Goal: Information Seeking & Learning: Learn about a topic

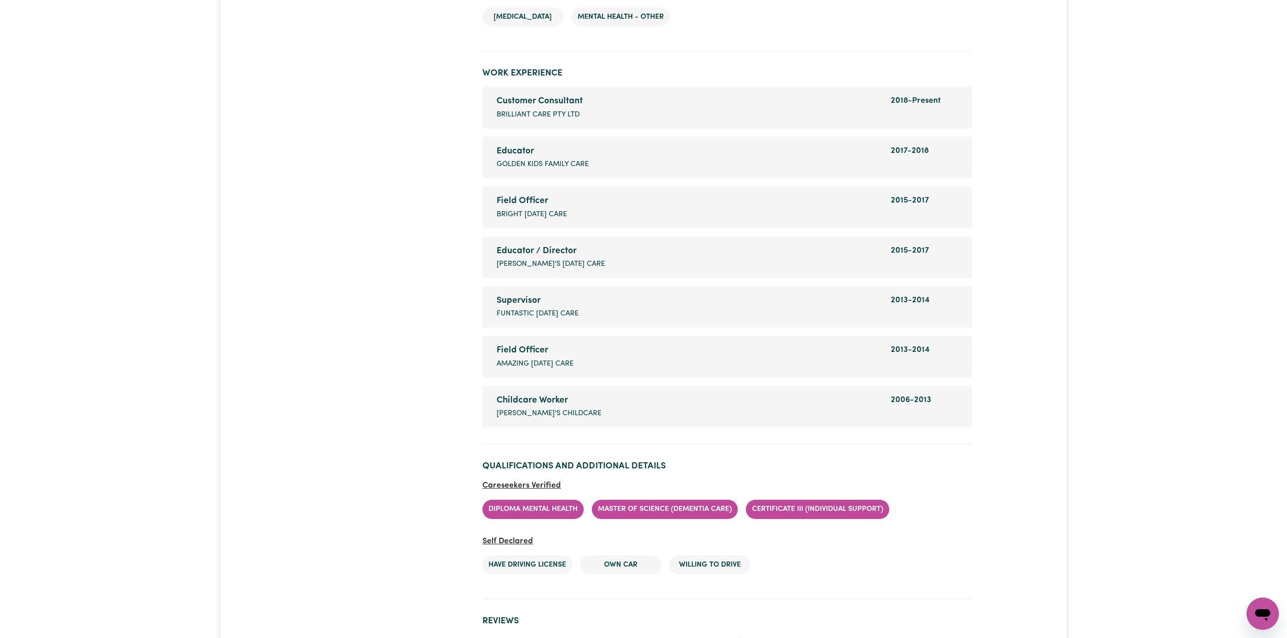
scroll to position [1379, 0]
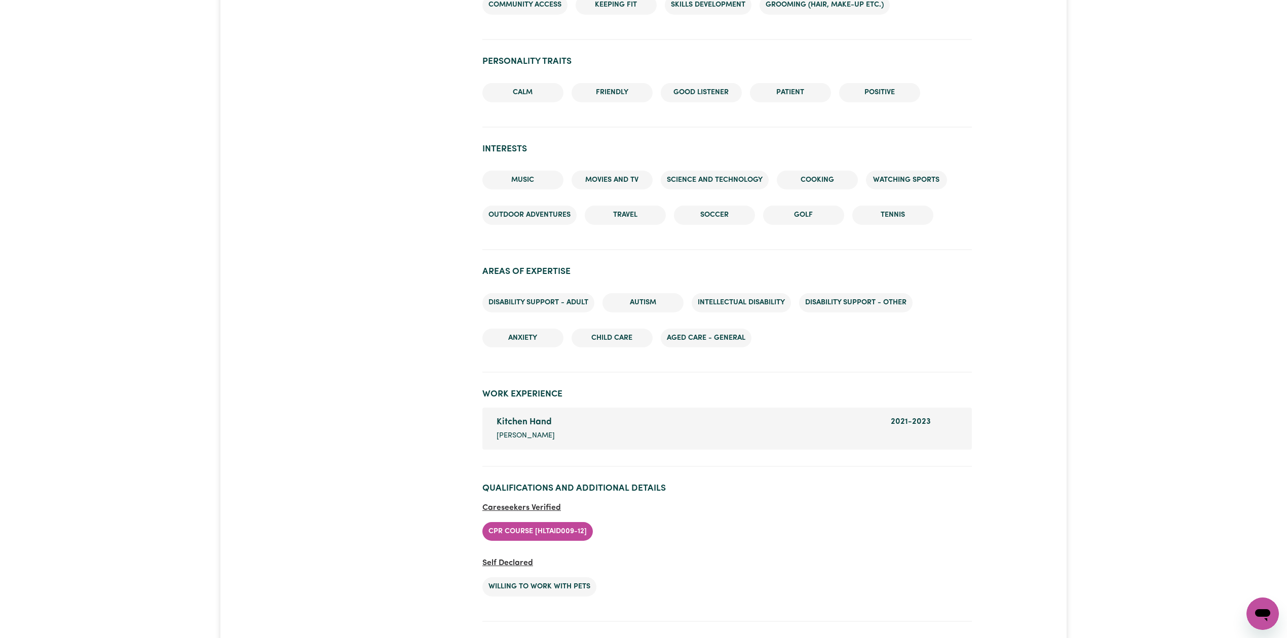
scroll to position [1089, 0]
drag, startPoint x: 327, startPoint y: 65, endPoint x: 327, endPoint y: 120, distance: 54.2
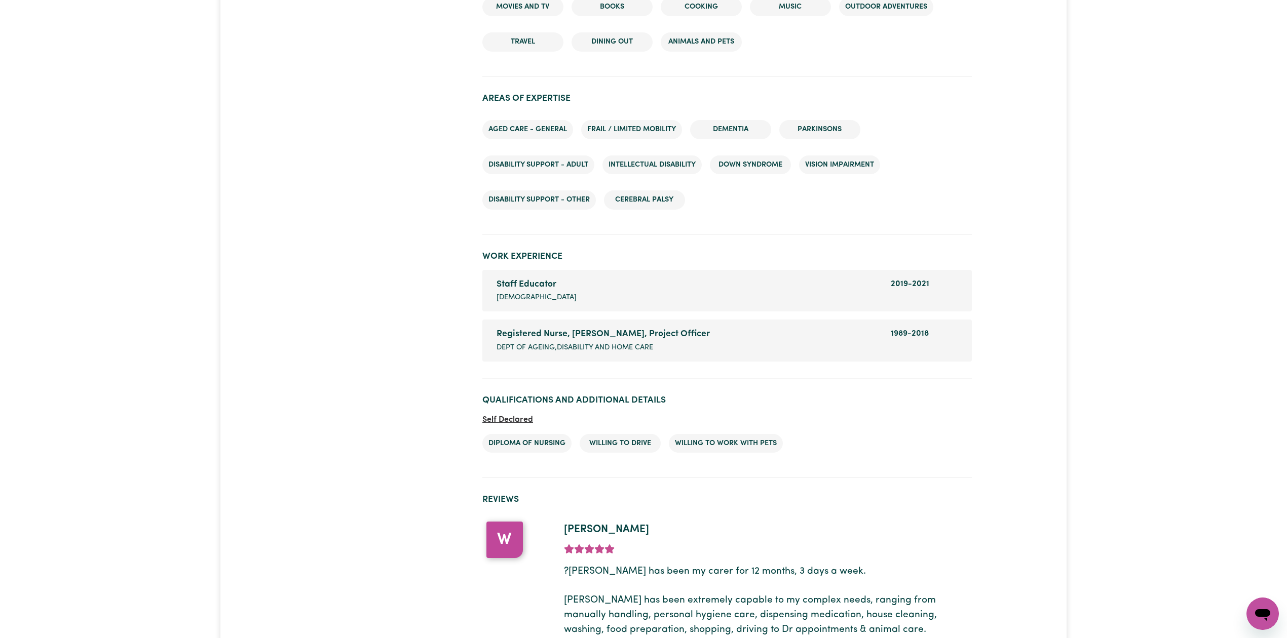
scroll to position [1247, 0]
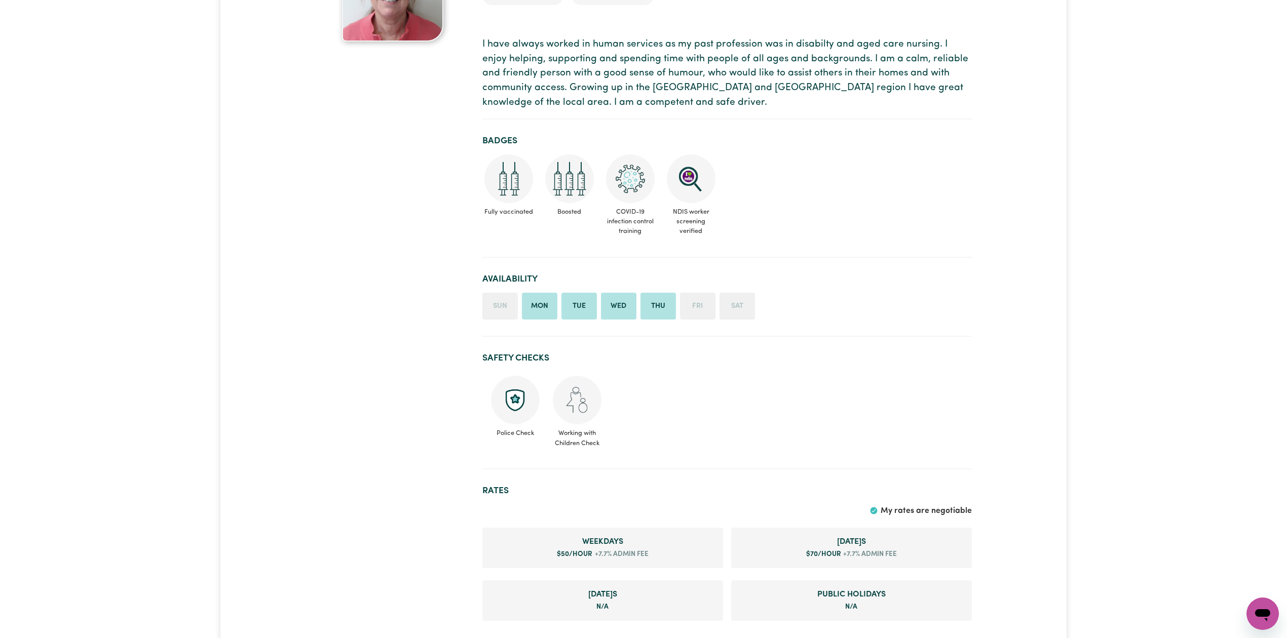
scroll to position [25, 0]
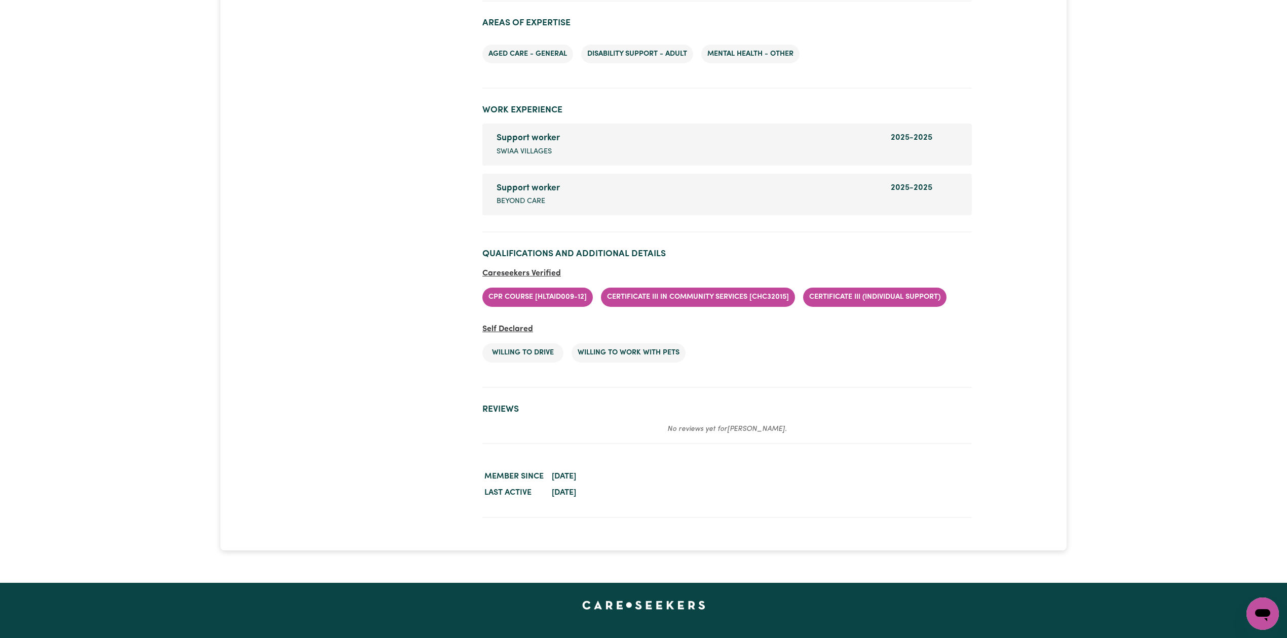
scroll to position [1419, 0]
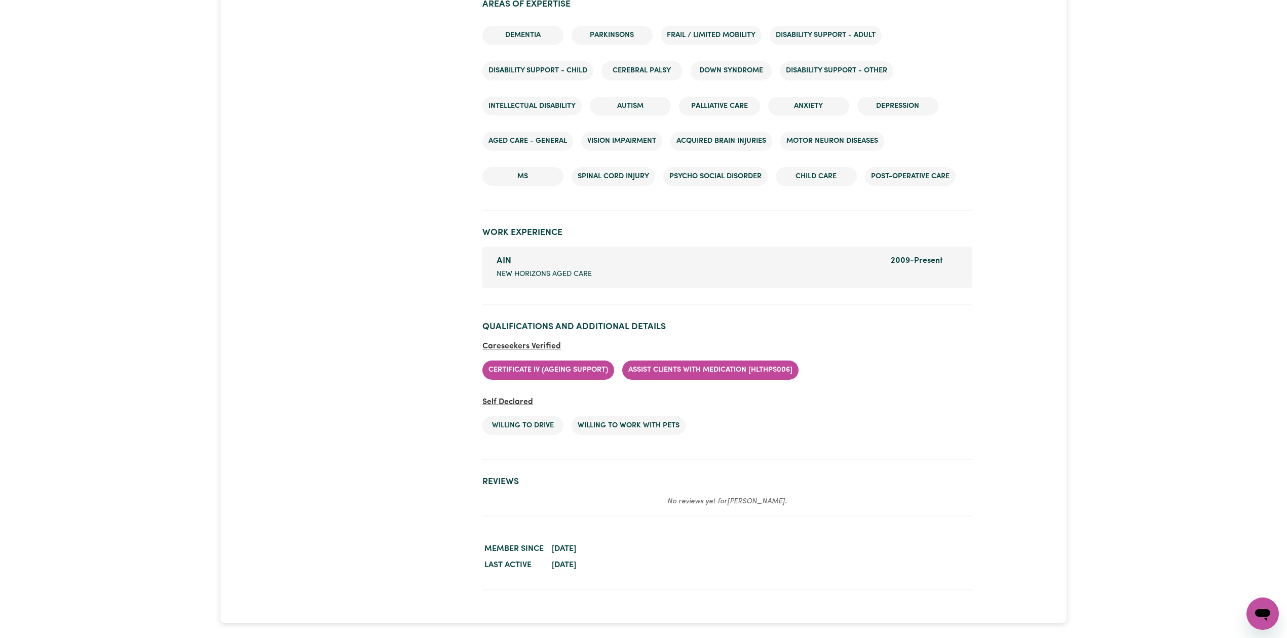
scroll to position [1261, 0]
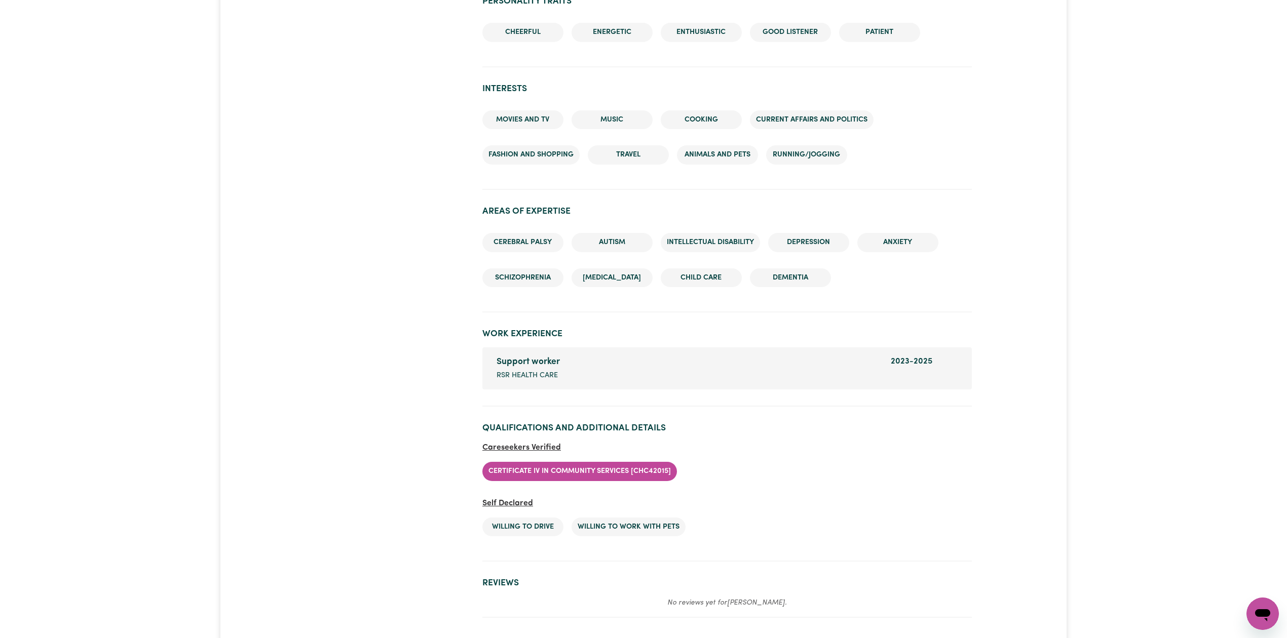
scroll to position [1251, 0]
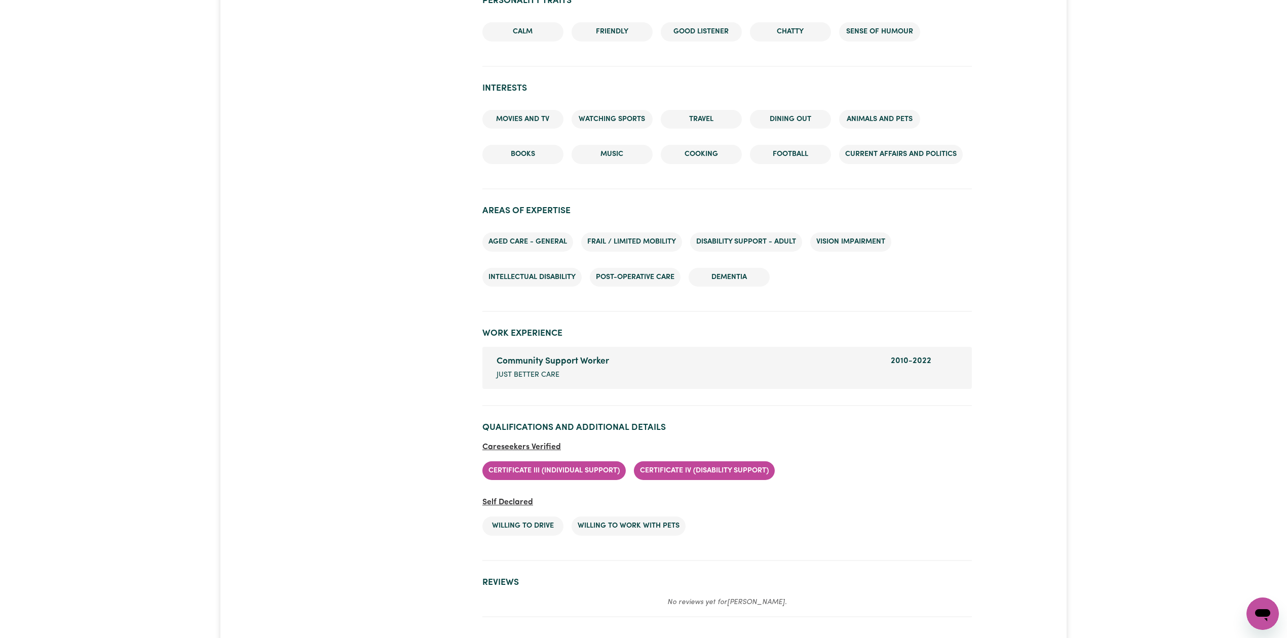
scroll to position [1048, 0]
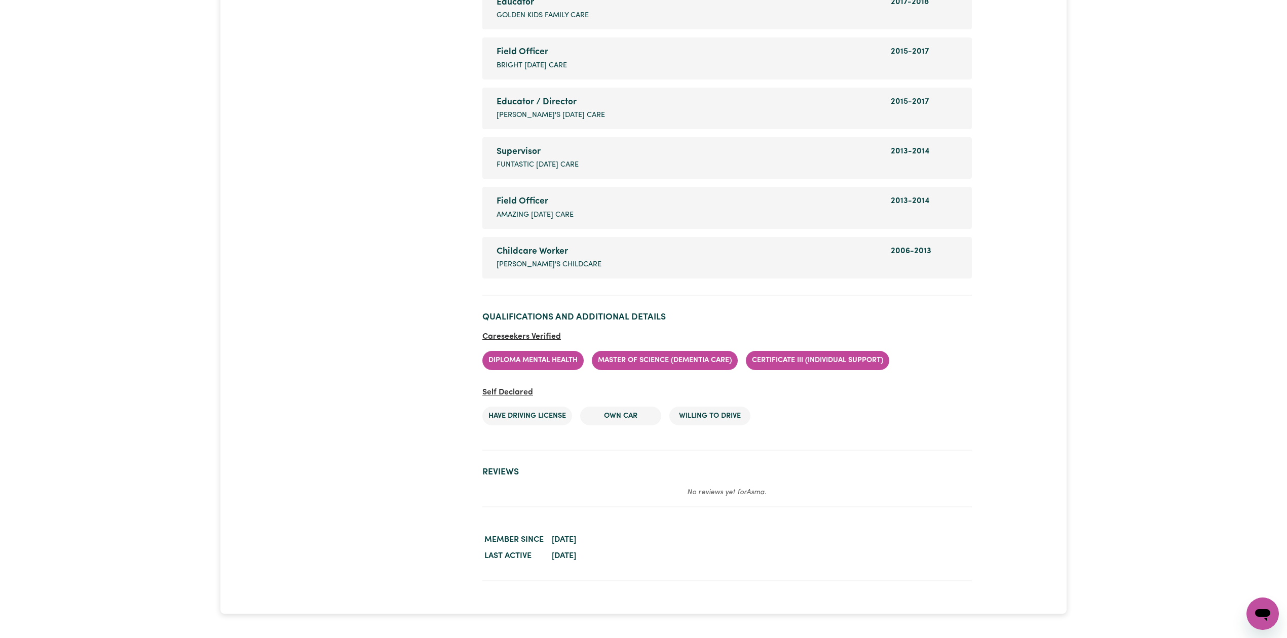
scroll to position [1523, 0]
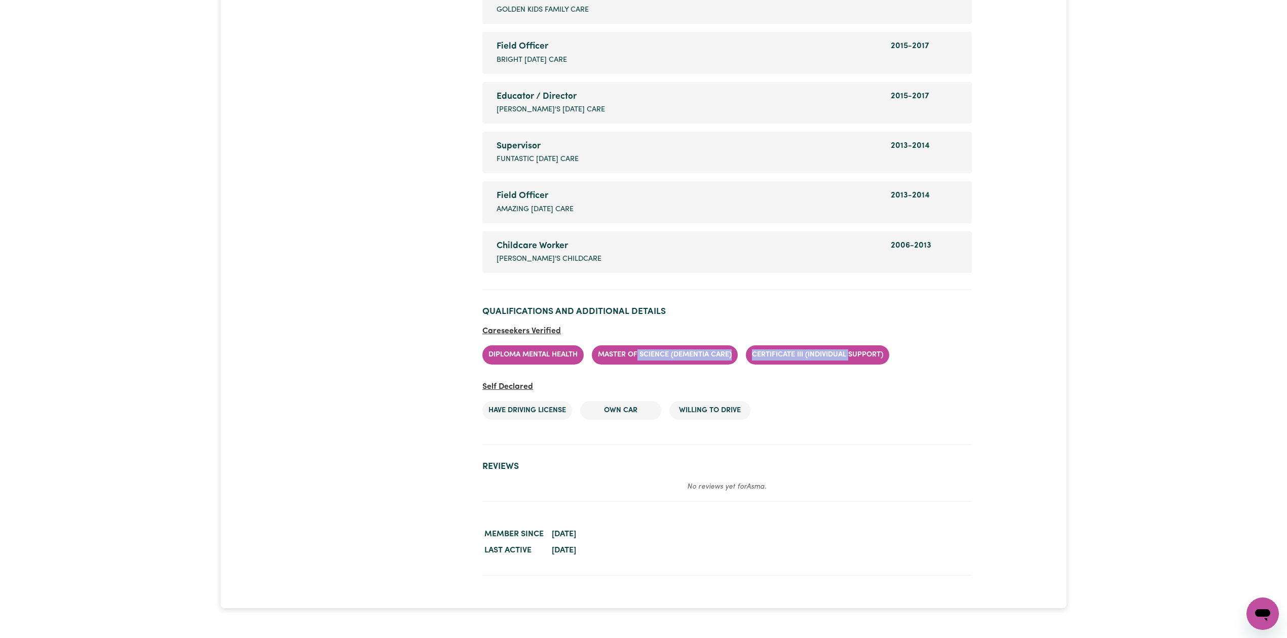
drag, startPoint x: 637, startPoint y: 357, endPoint x: 852, endPoint y: 348, distance: 215.0
click at [852, 348] on ul "Diploma Mental Health Master of Science ([MEDICAL_DATA] Care) Certificate III (…" at bounding box center [727, 354] width 490 height 35
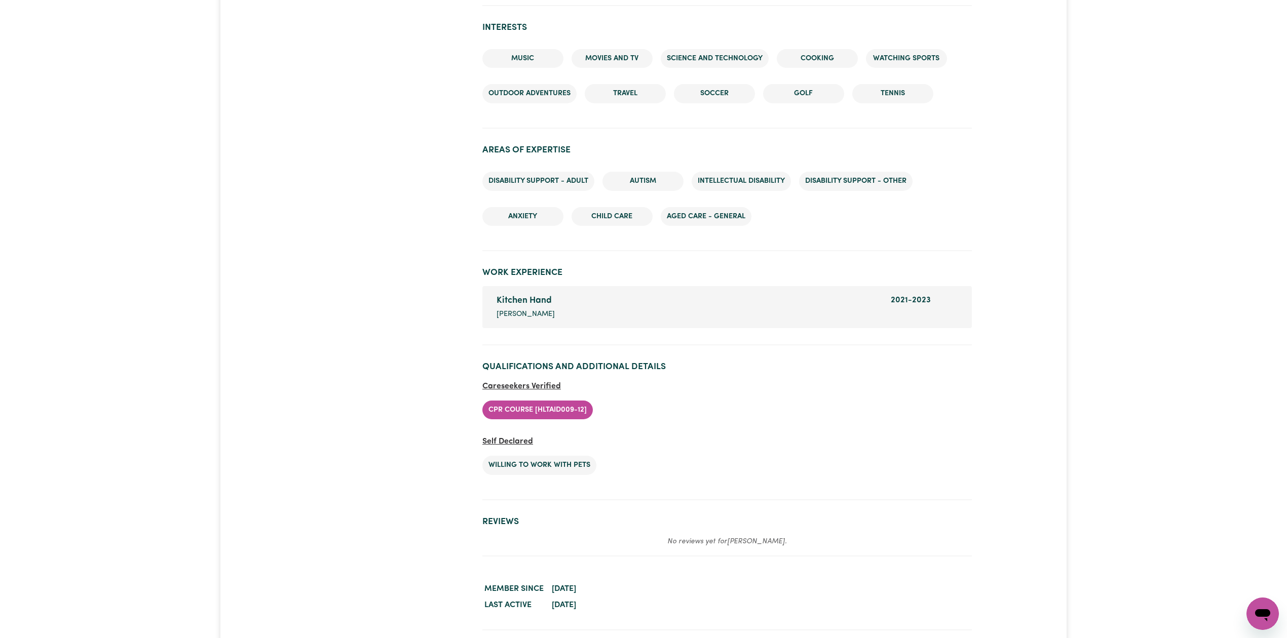
scroll to position [1229, 0]
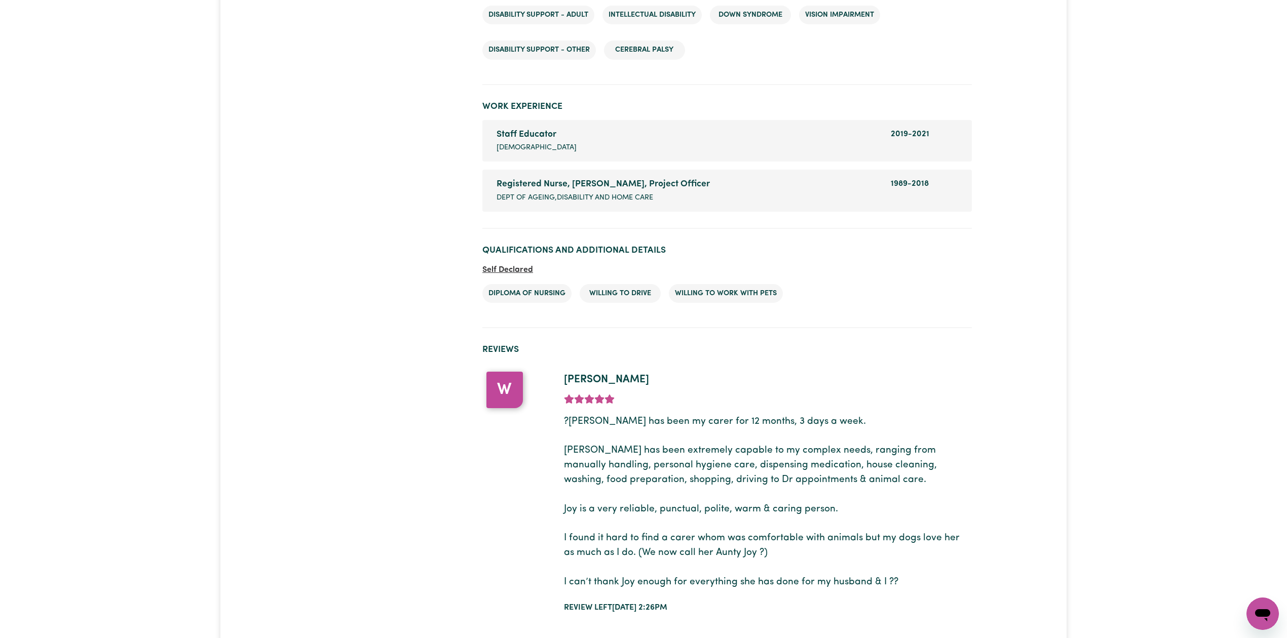
scroll to position [1360, 0]
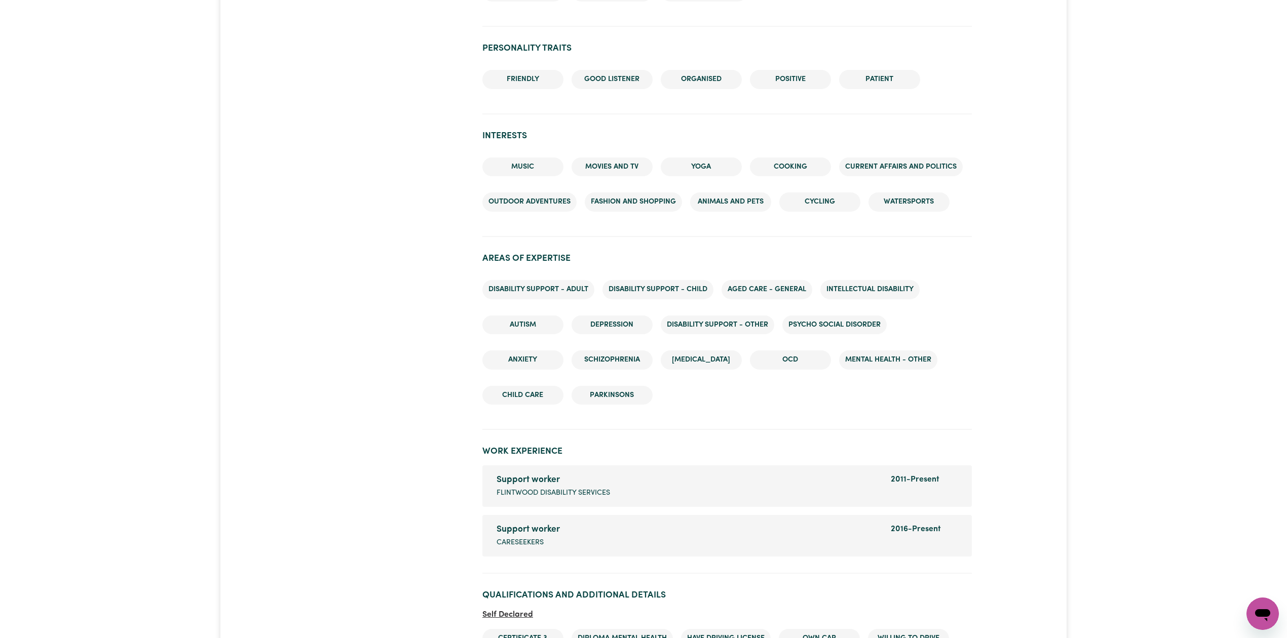
scroll to position [1228, 0]
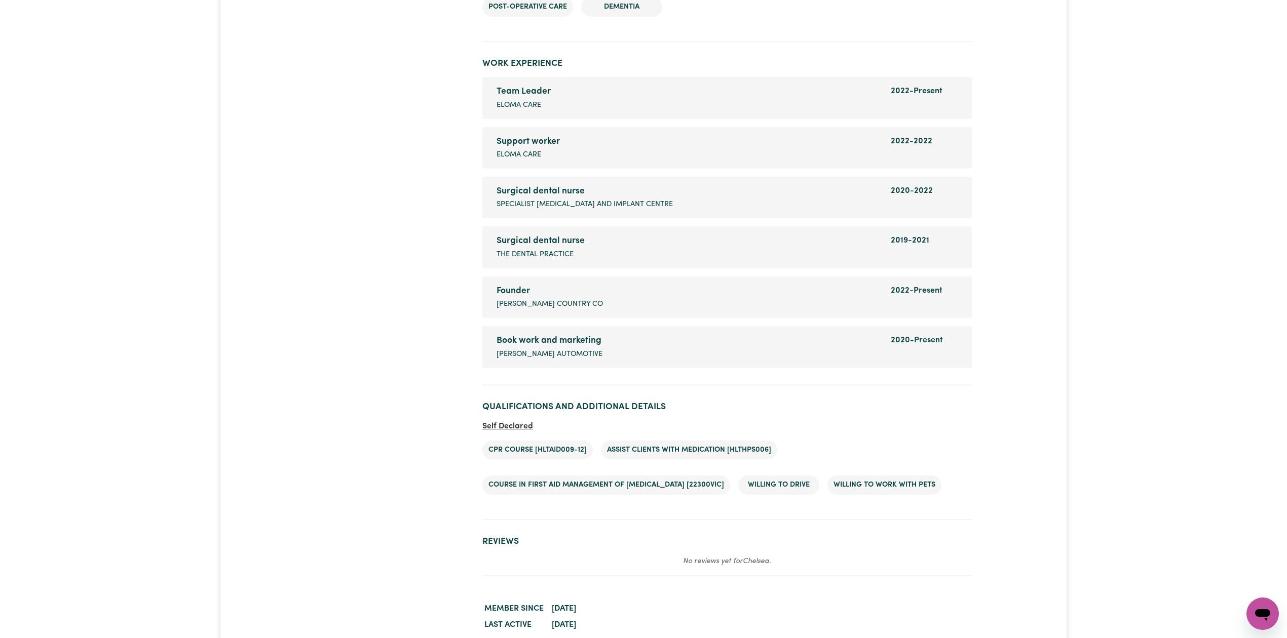
scroll to position [1693, 0]
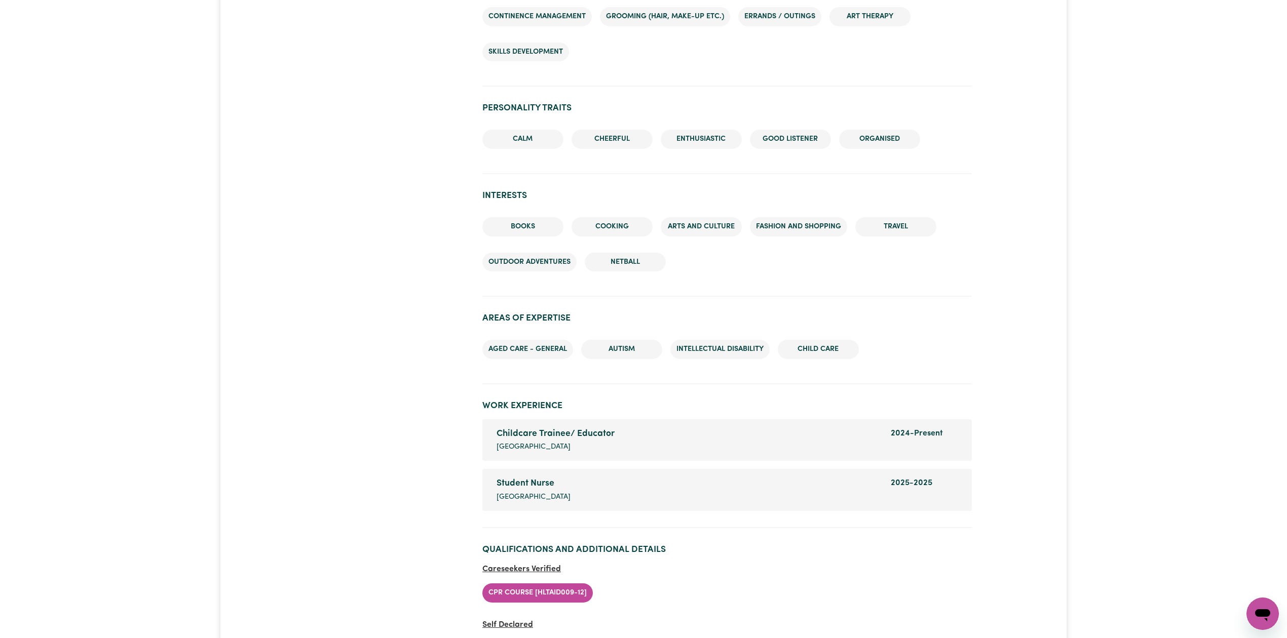
scroll to position [1182, 0]
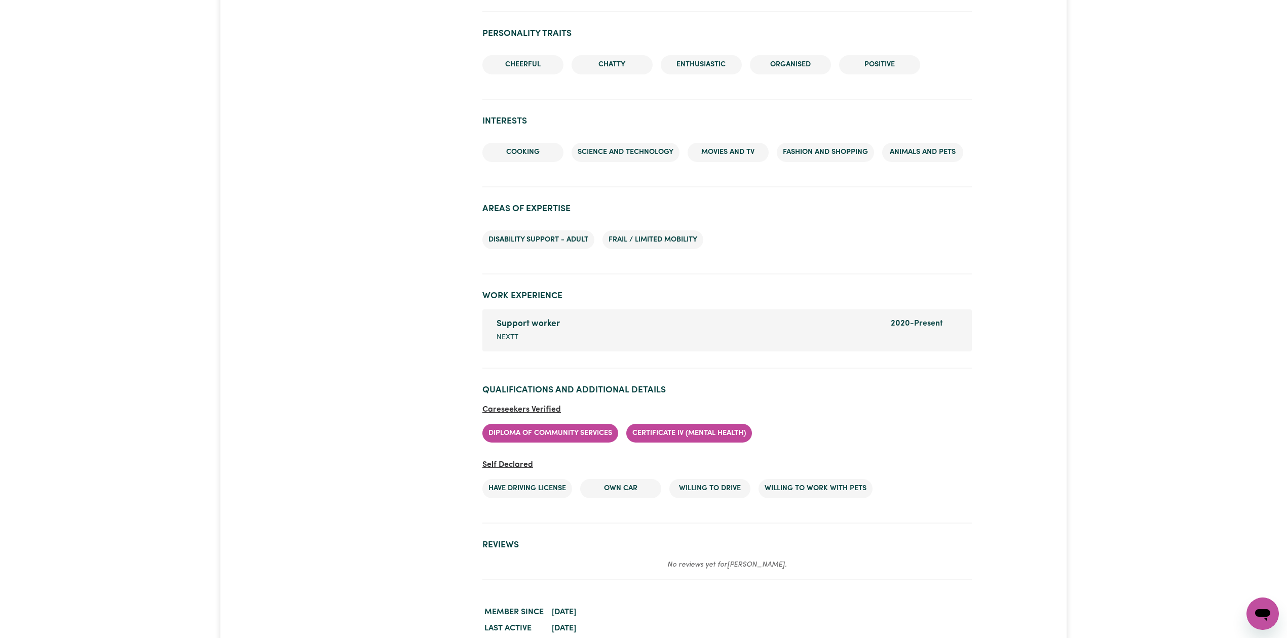
scroll to position [1014, 0]
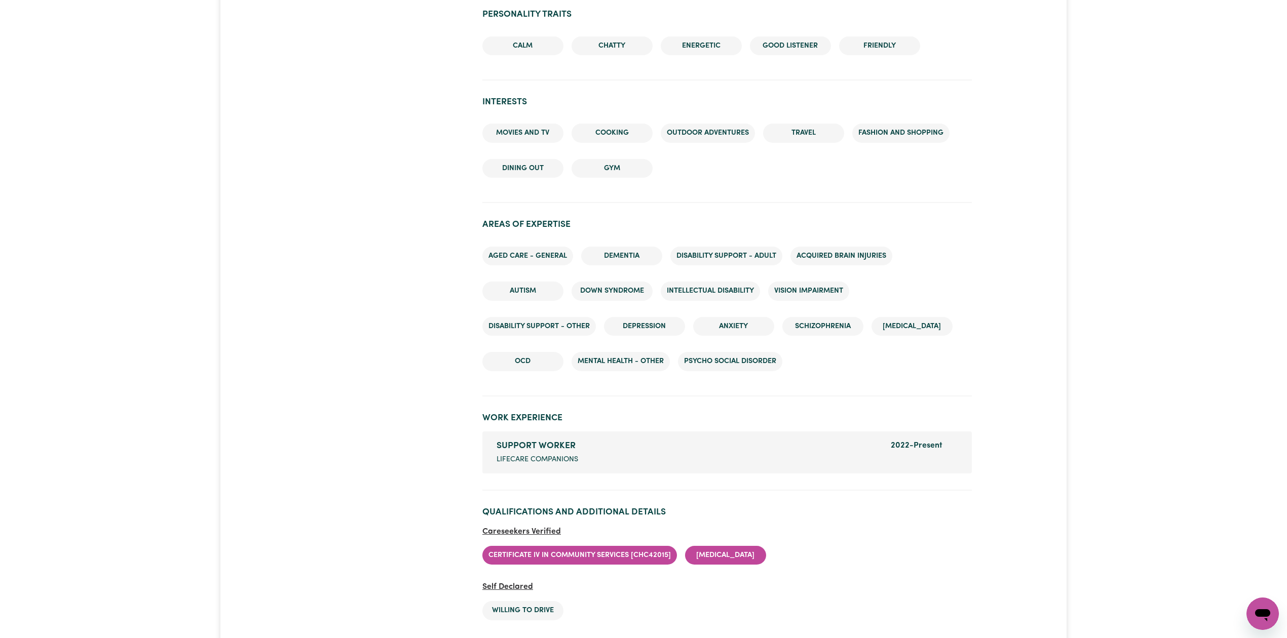
scroll to position [1127, 0]
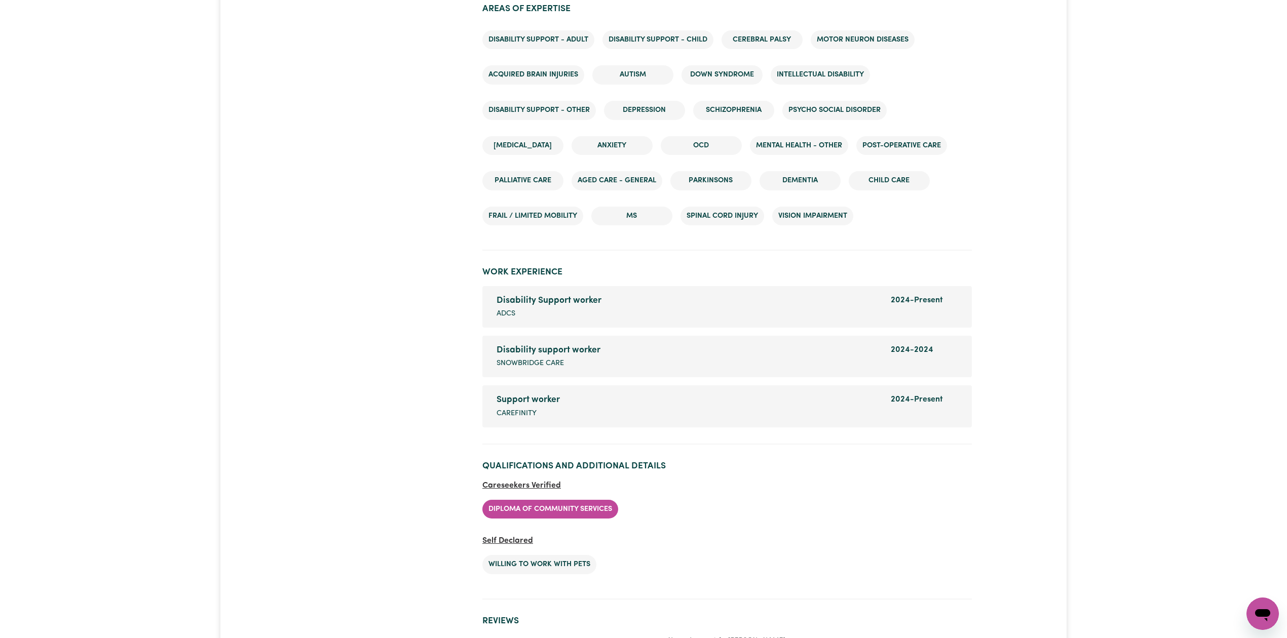
scroll to position [1517, 0]
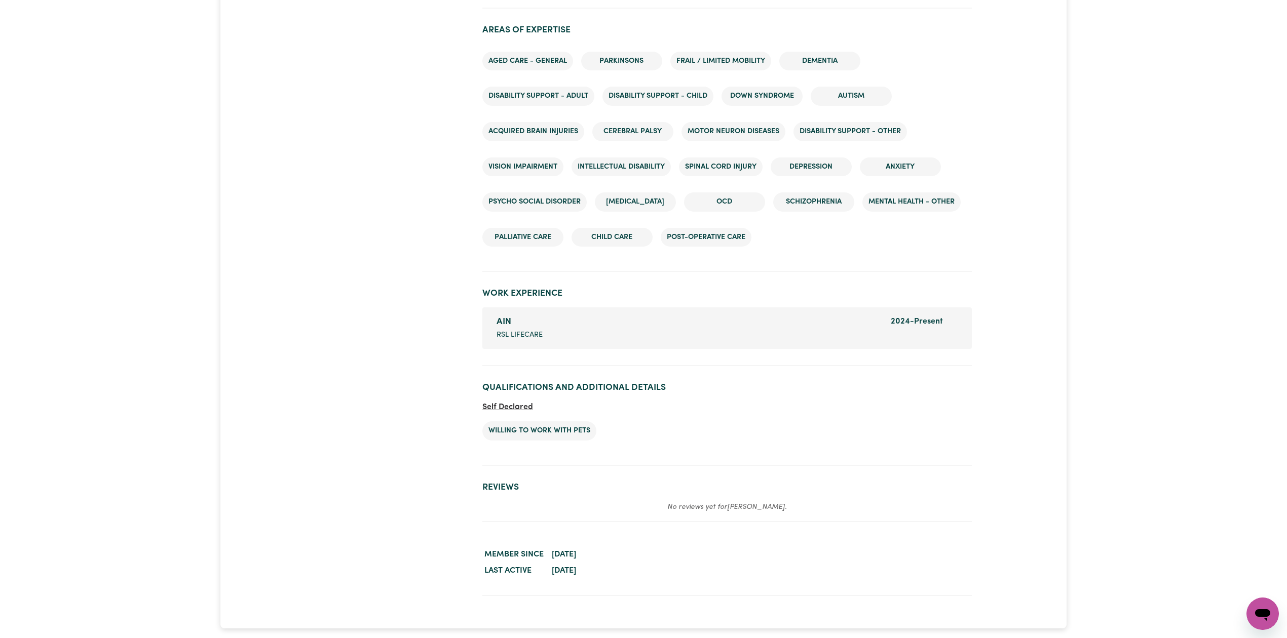
scroll to position [1437, 0]
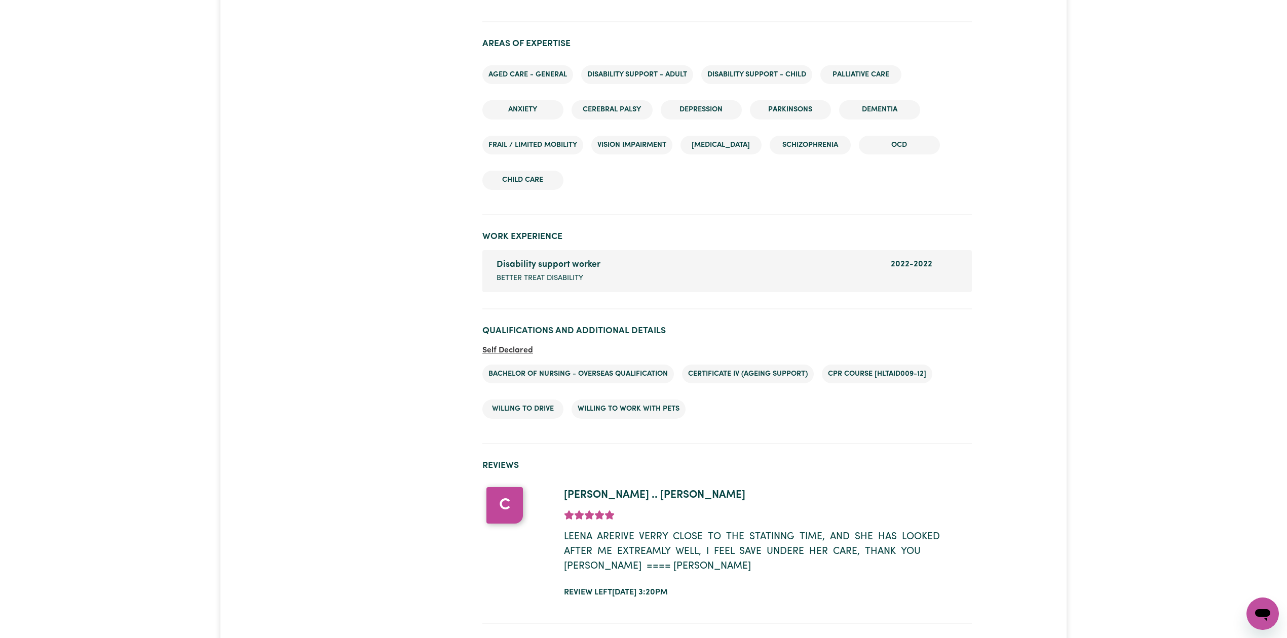
scroll to position [1222, 0]
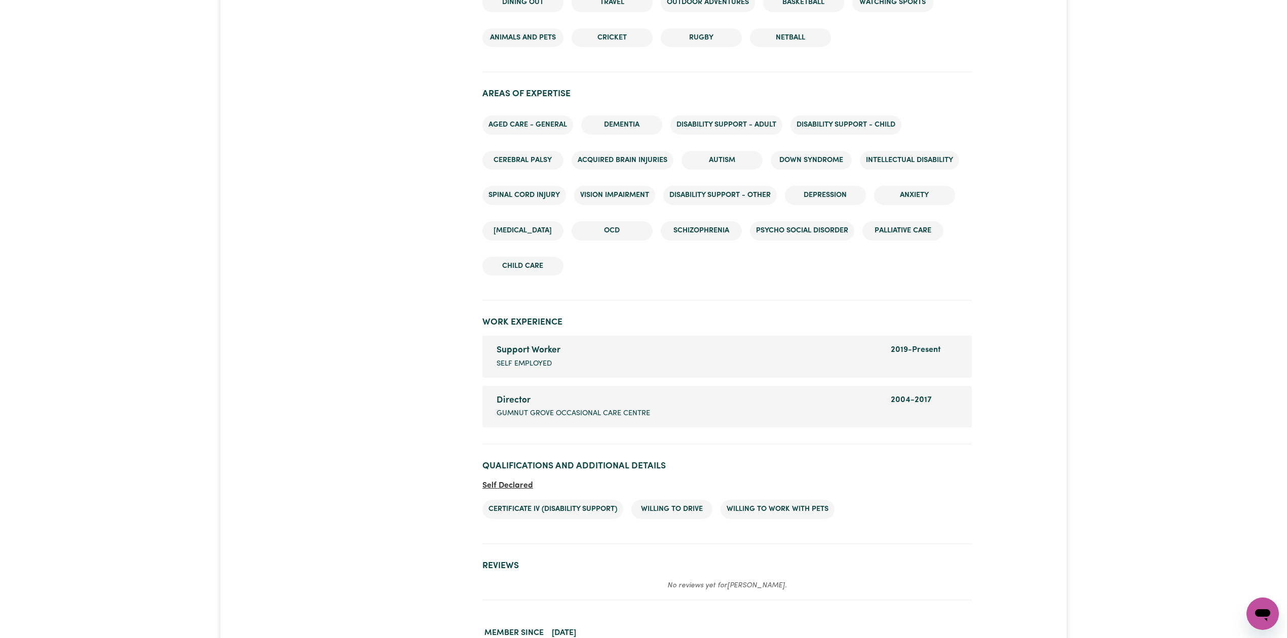
scroll to position [1251, 0]
